Goal: Navigation & Orientation: Find specific page/section

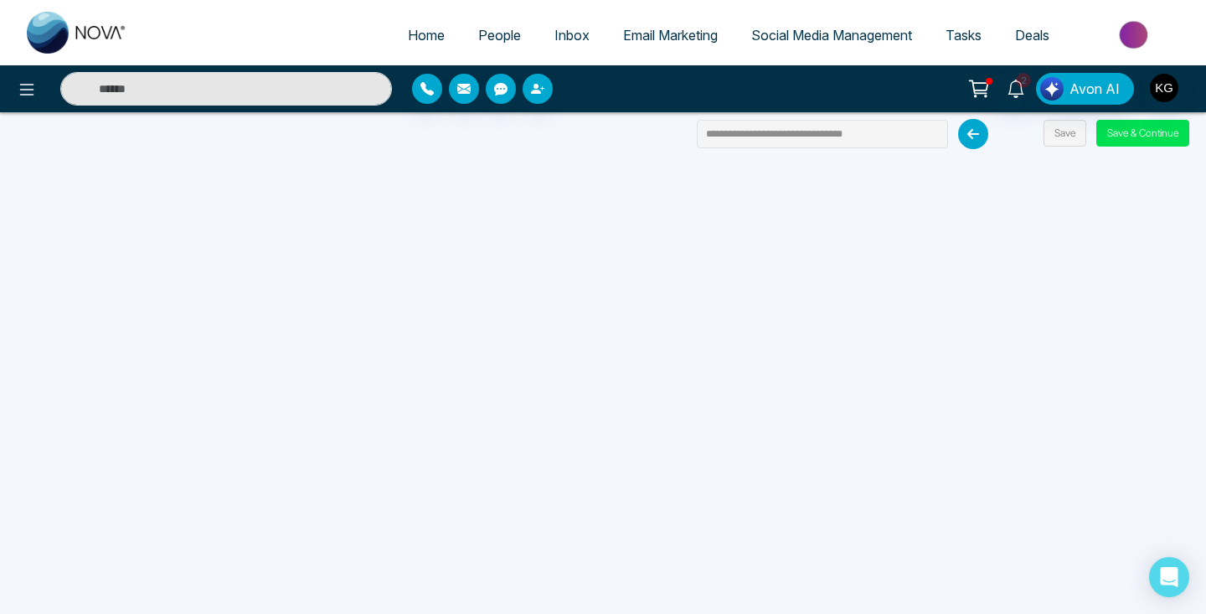
click at [970, 129] on icon at bounding box center [973, 134] width 30 height 30
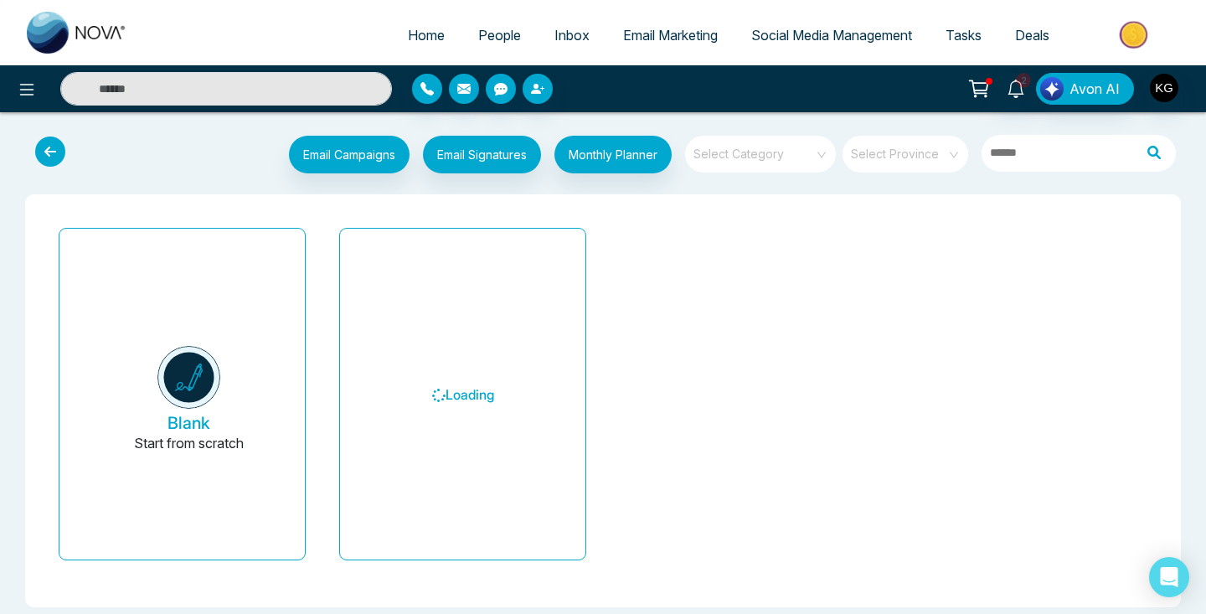
click at [56, 154] on icon at bounding box center [50, 152] width 30 height 30
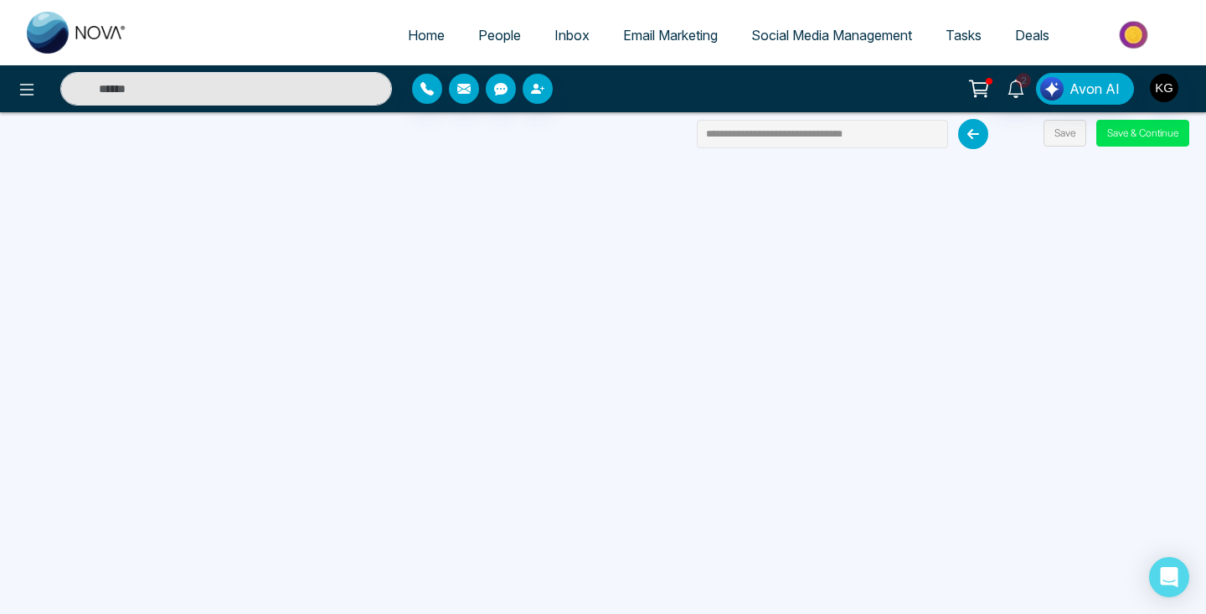
click at [431, 34] on span "Home" at bounding box center [426, 35] width 37 height 17
select select "*"
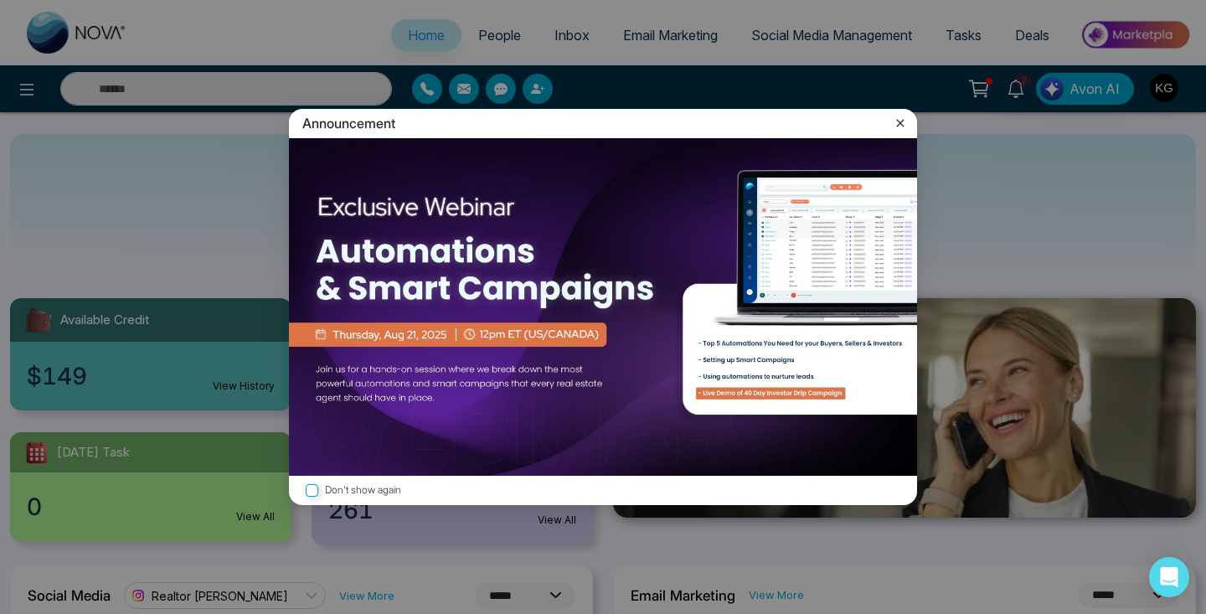
click at [900, 121] on icon at bounding box center [900, 123] width 17 height 17
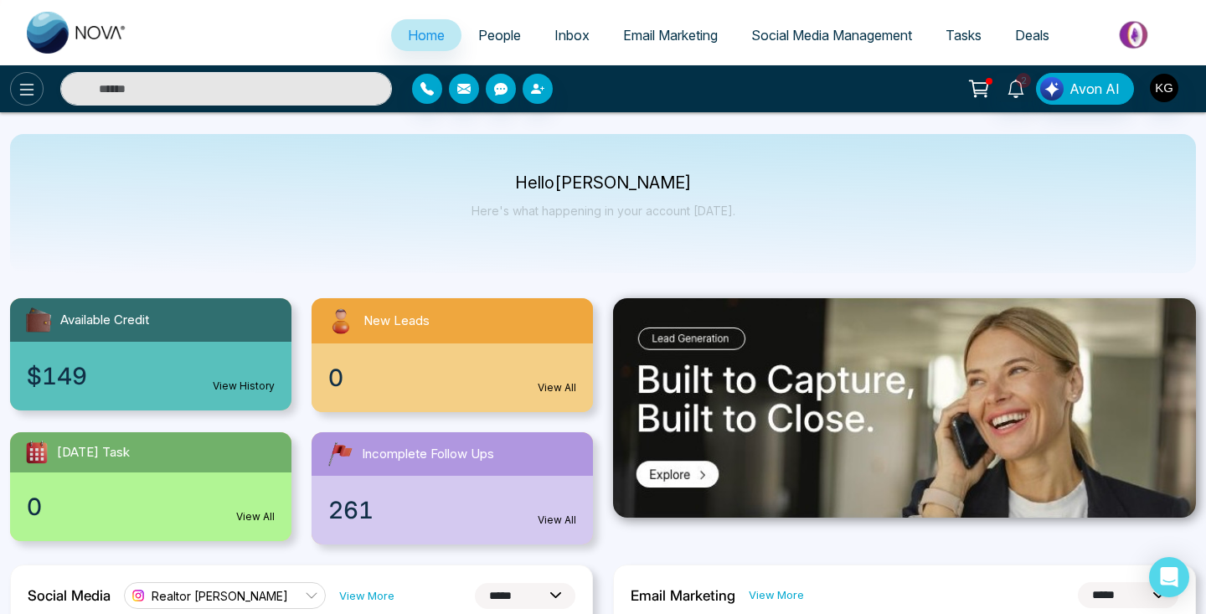
click at [26, 88] on icon at bounding box center [27, 90] width 20 height 20
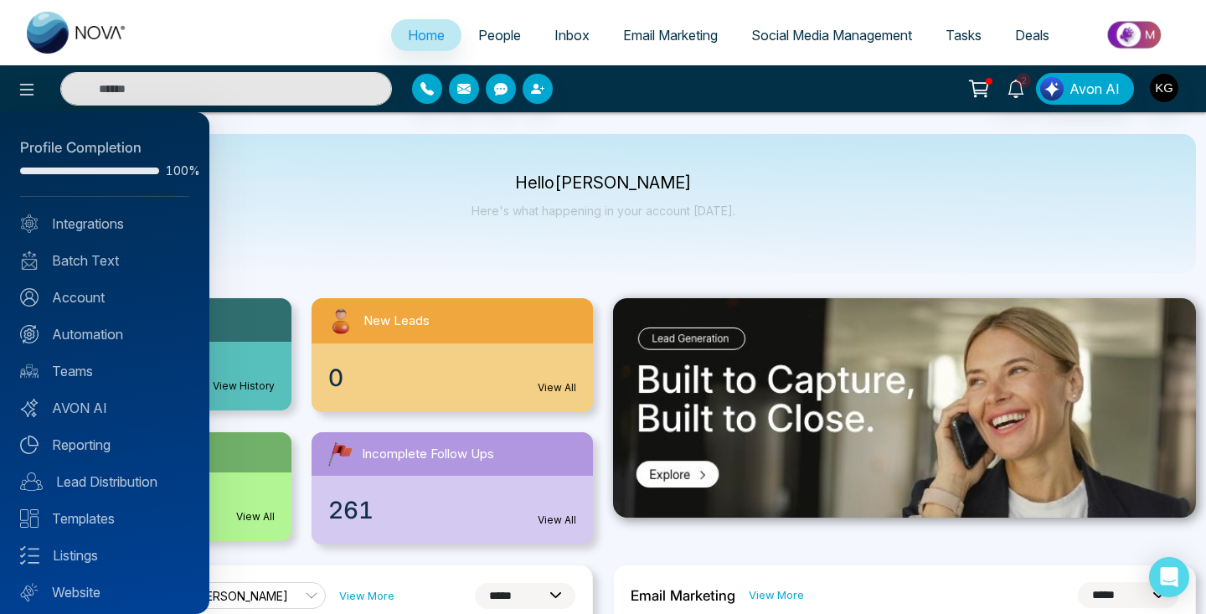
click at [677, 544] on div at bounding box center [603, 307] width 1206 height 614
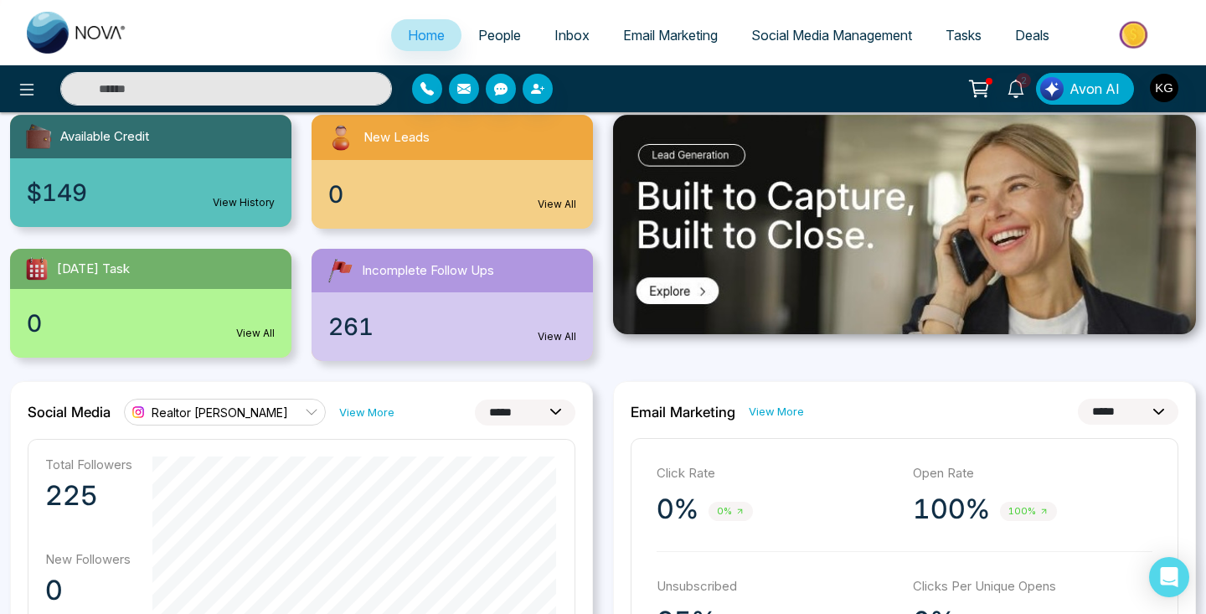
scroll to position [187, 0]
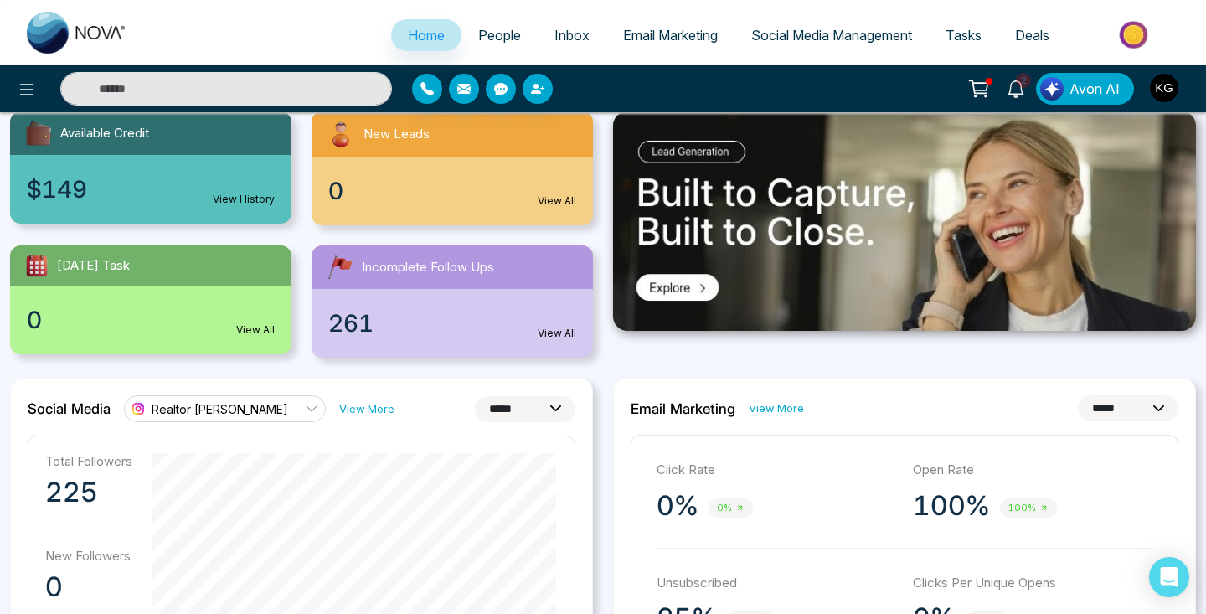
click at [297, 401] on link "Realtor [PERSON_NAME]" at bounding box center [225, 408] width 202 height 27
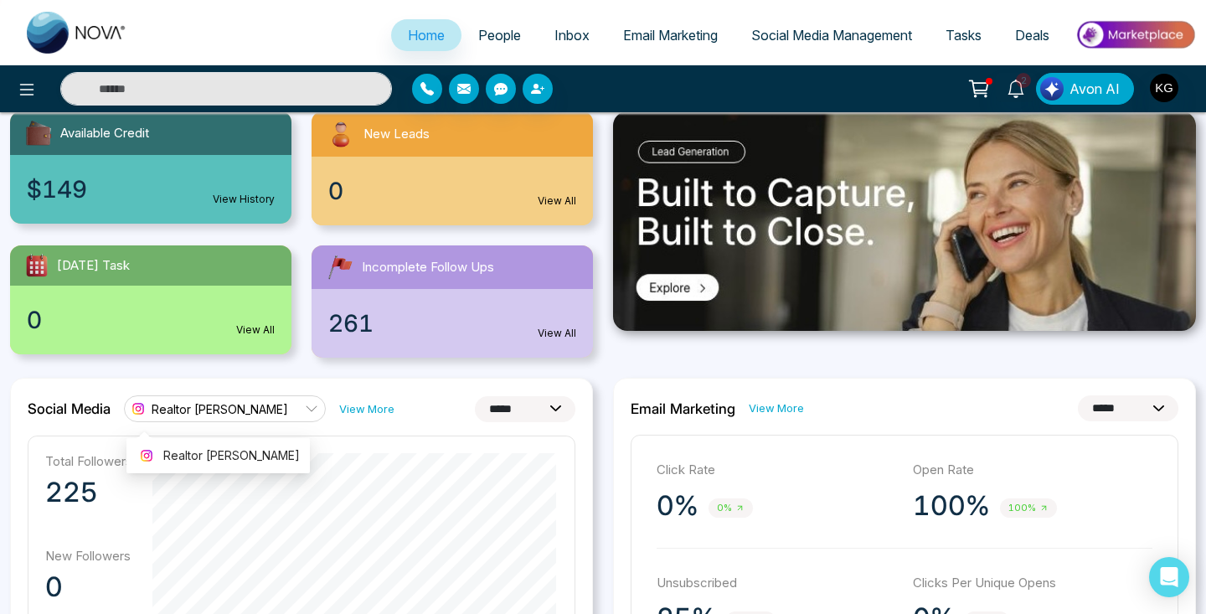
click at [346, 410] on link "View More" at bounding box center [366, 409] width 55 height 16
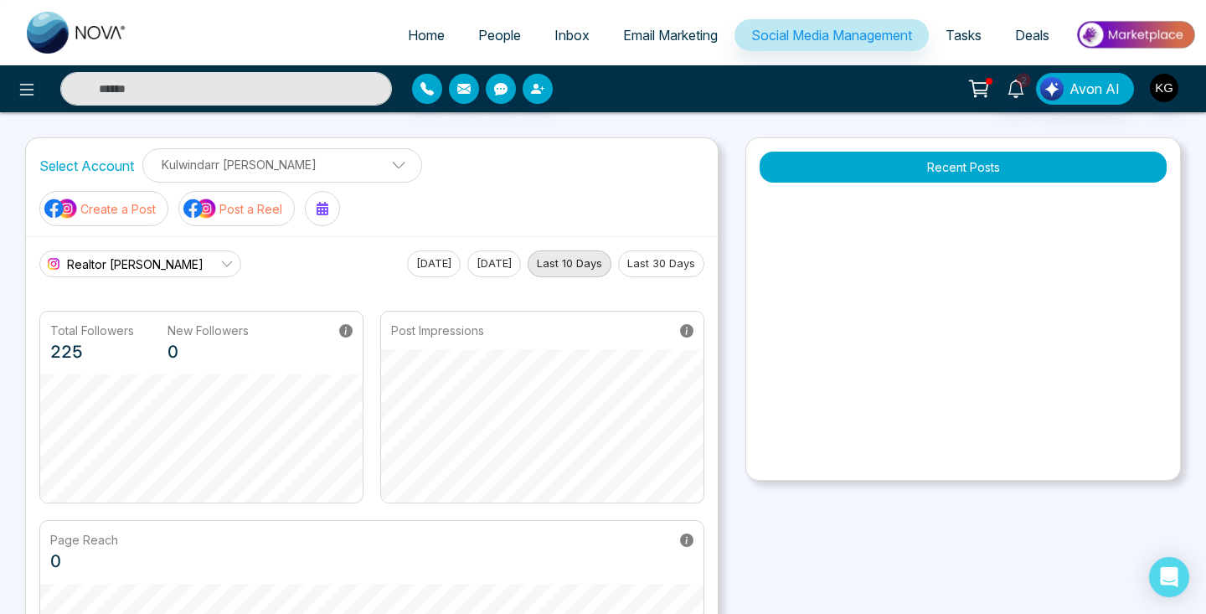
click at [652, 250] on button "Last 30 Days" at bounding box center [661, 263] width 86 height 27
click at [200, 250] on link "Realtor [PERSON_NAME]" at bounding box center [140, 263] width 202 height 27
click at [270, 250] on div "Realtor [PERSON_NAME] [DATE] [DATE] Last 10 Days Last 30 Days" at bounding box center [371, 263] width 665 height 27
click at [408, 32] on span "Home" at bounding box center [426, 35] width 37 height 17
select select "*"
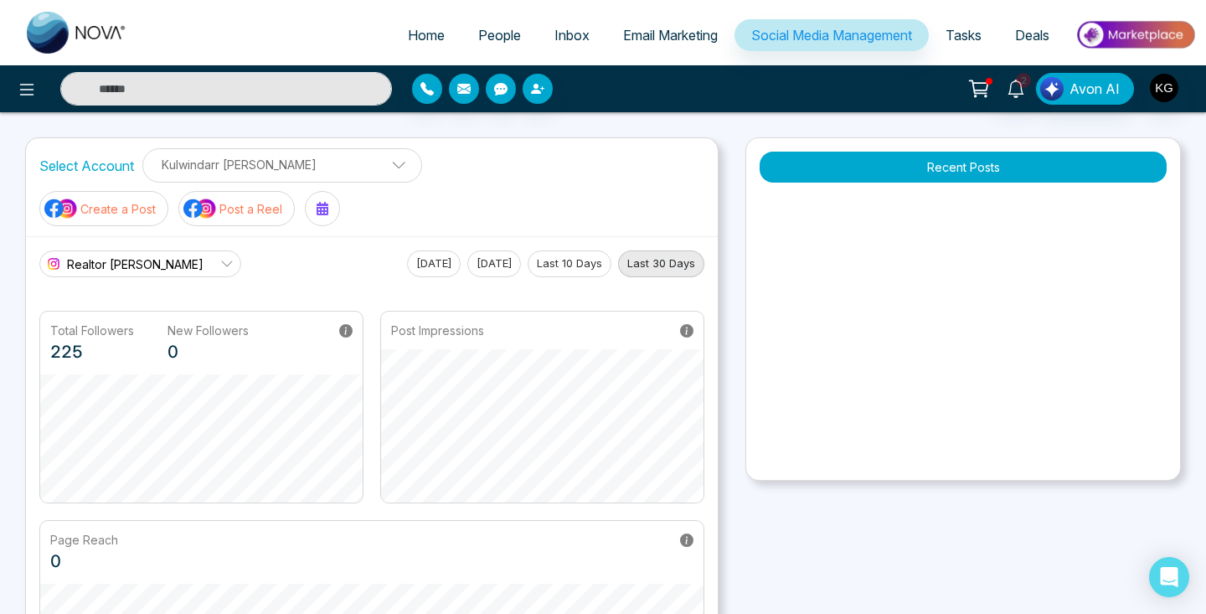
select select "*"
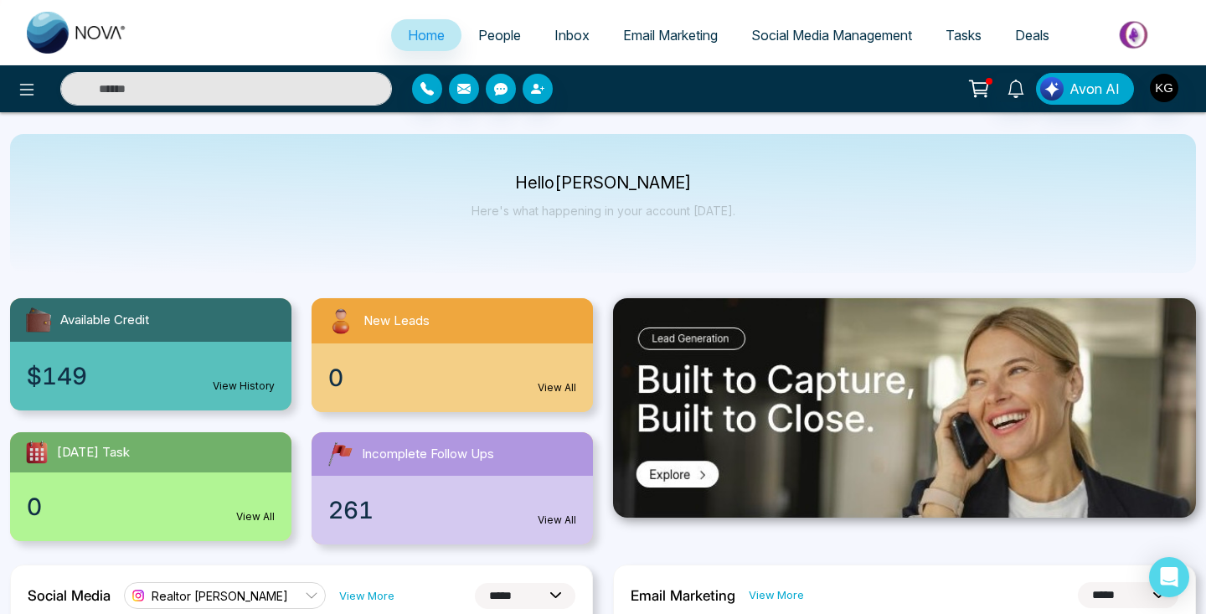
click at [668, 42] on span "Email Marketing" at bounding box center [670, 35] width 95 height 17
